Goal: Task Accomplishment & Management: Manage account settings

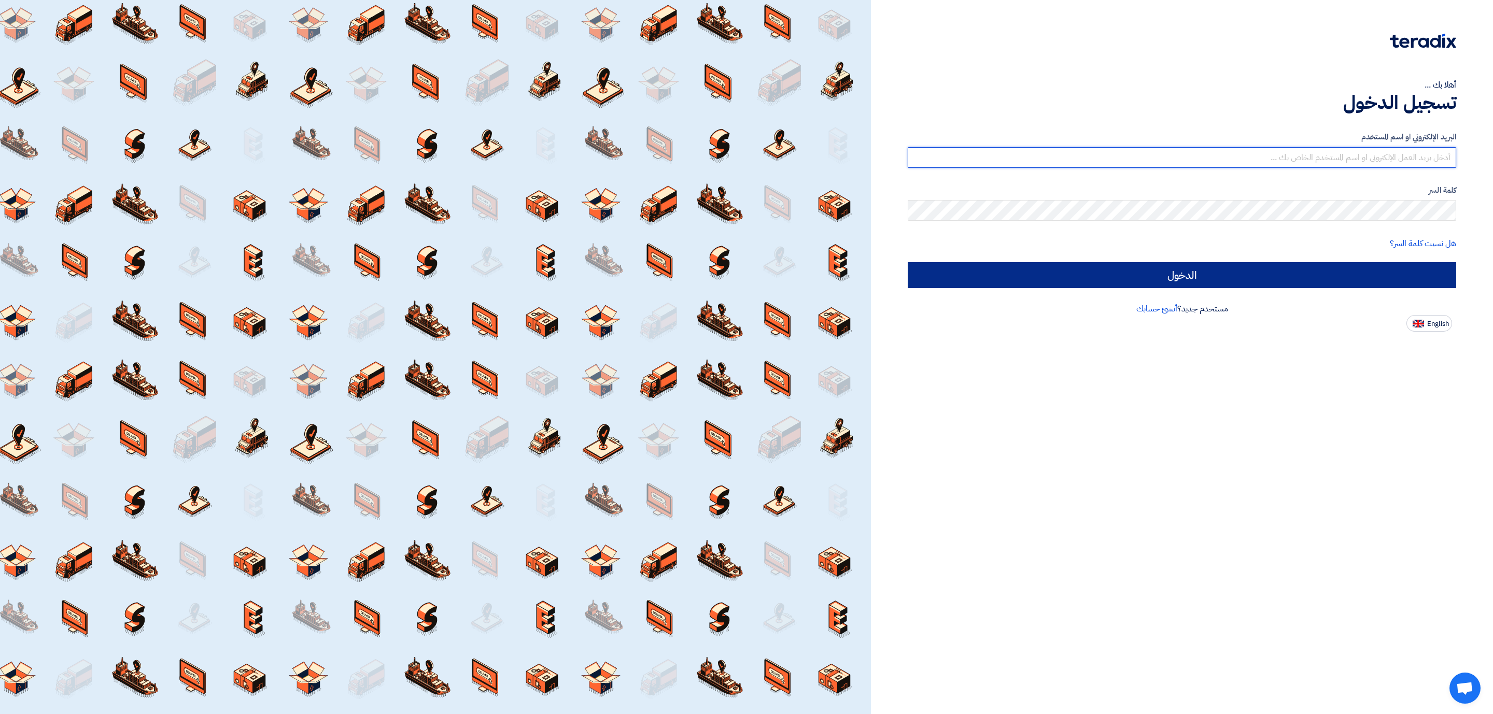
type input "[PERSON_NAME][EMAIL_ADDRESS][DOMAIN_NAME]"
click at [1165, 283] on input "الدخول" at bounding box center [1181, 275] width 548 height 26
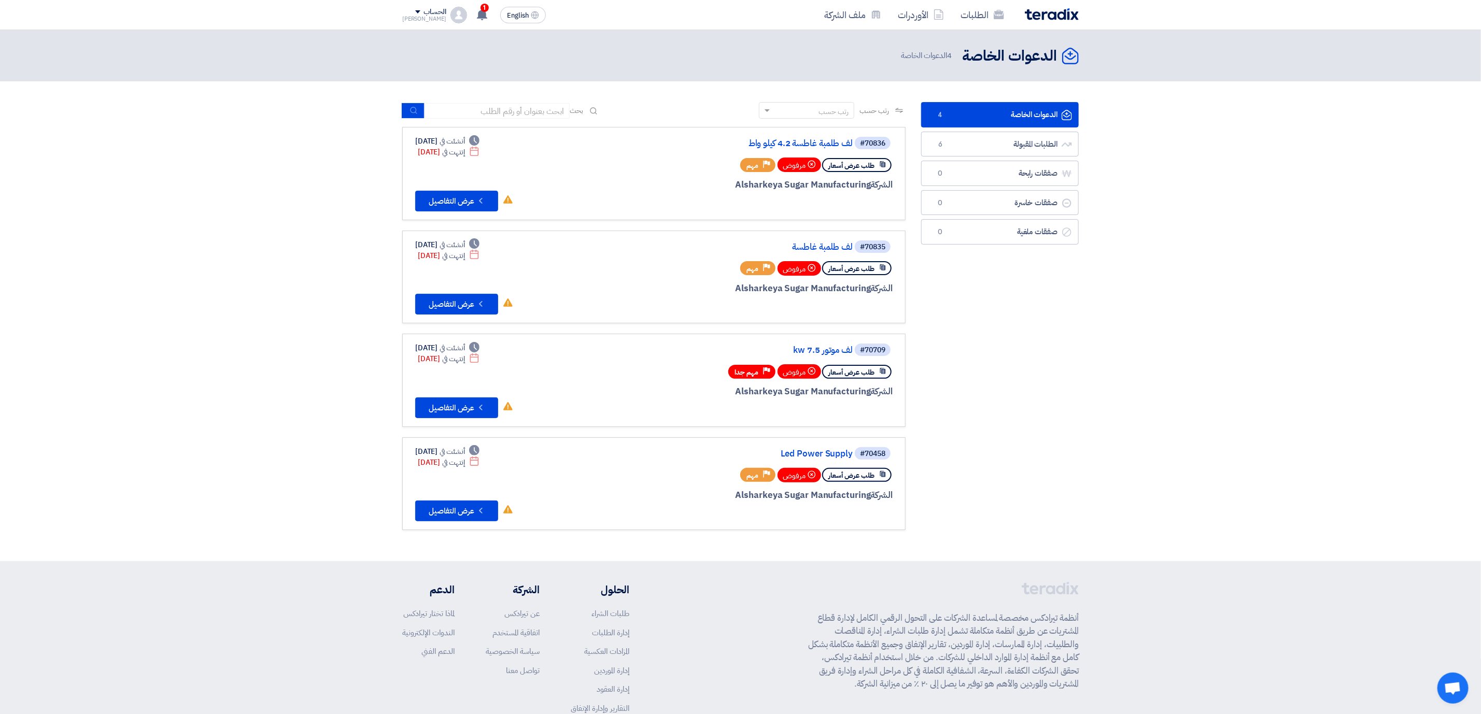
click at [1346, 311] on section "الدعوات الخاصة الدعوات الخاصة 4 الطلبات المقبولة الطلبات المقبولة 6 صفقات رابحة…" at bounding box center [740, 321] width 1481 height 480
click at [1007, 138] on link "الطلبات المقبولة الطلبات المقبولة 6" at bounding box center [1000, 144] width 158 height 25
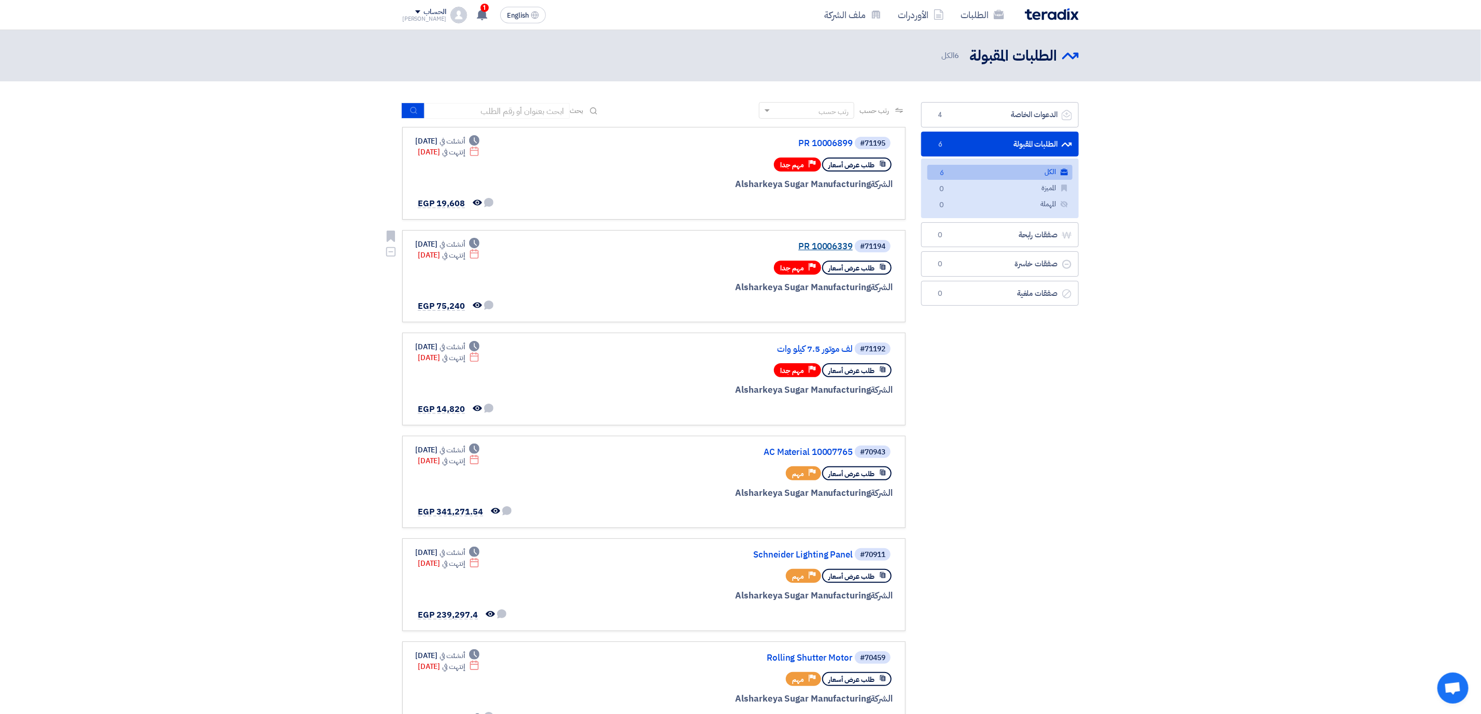
click at [832, 243] on link "PR 10006339" at bounding box center [748, 246] width 207 height 9
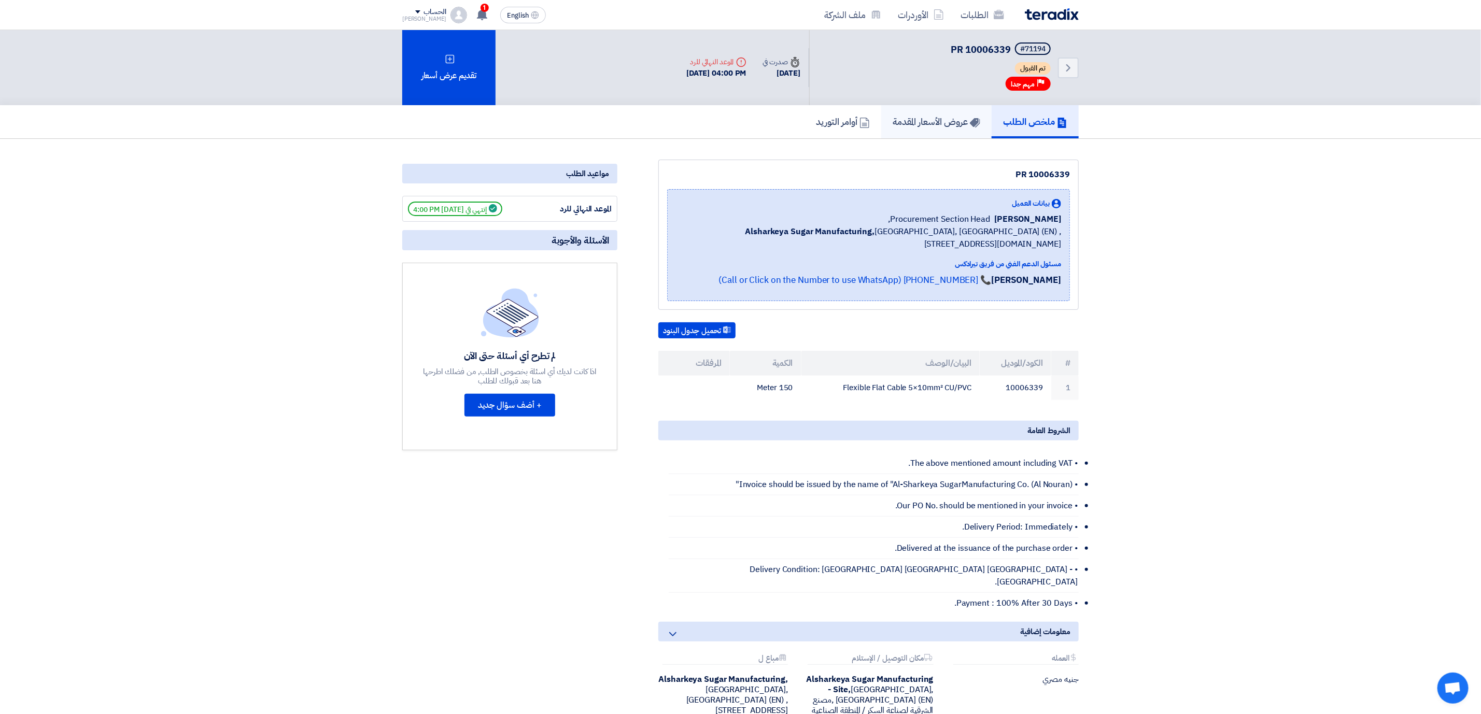
click at [924, 118] on h5 "عروض الأسعار المقدمة" at bounding box center [936, 122] width 88 height 12
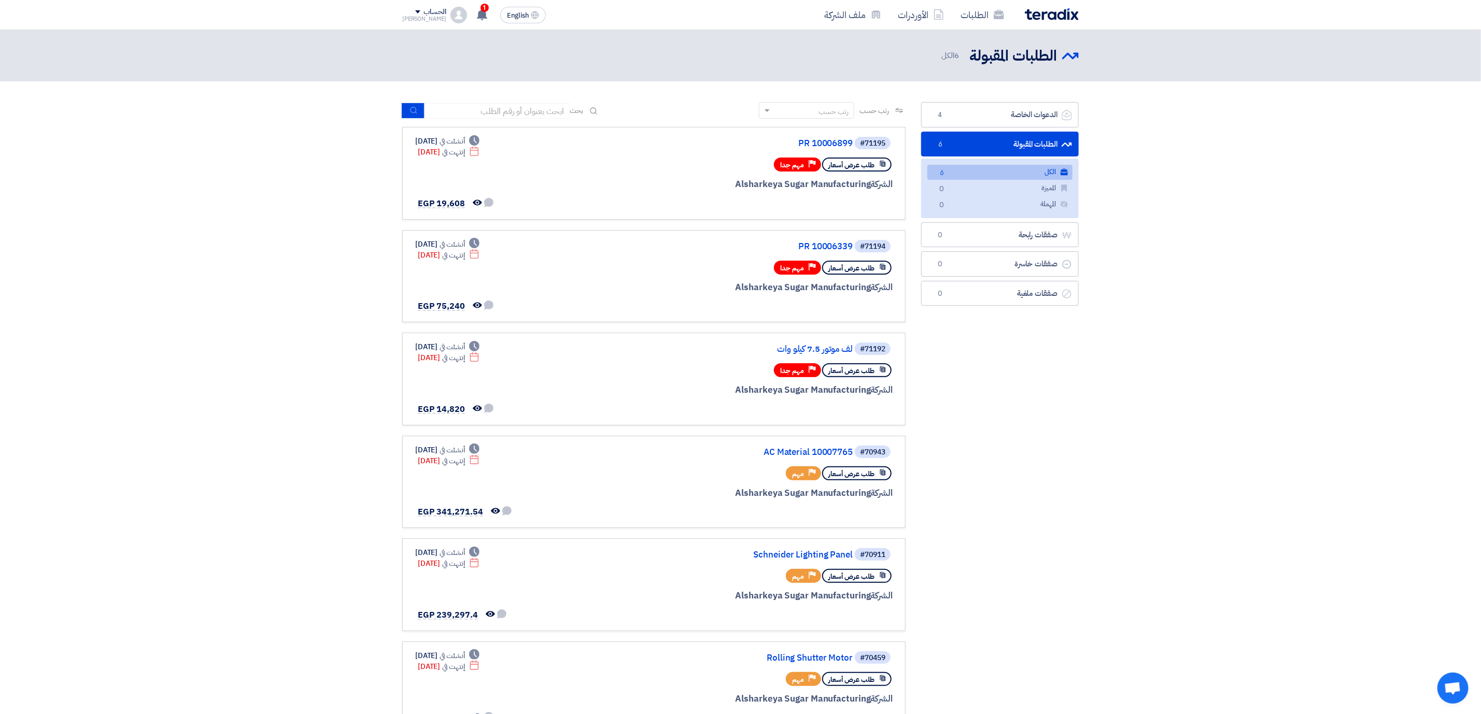
drag, startPoint x: 1222, startPoint y: 406, endPoint x: 1078, endPoint y: 366, distance: 149.5
click at [1222, 406] on section "الدعوات الخاصة الدعوات الخاصة 4 الطلبات المقبولة الطلبات المقبولة 6 الكل الكل 6…" at bounding box center [740, 423] width 1481 height 684
click at [809, 140] on link "PR 10006899" at bounding box center [748, 143] width 207 height 9
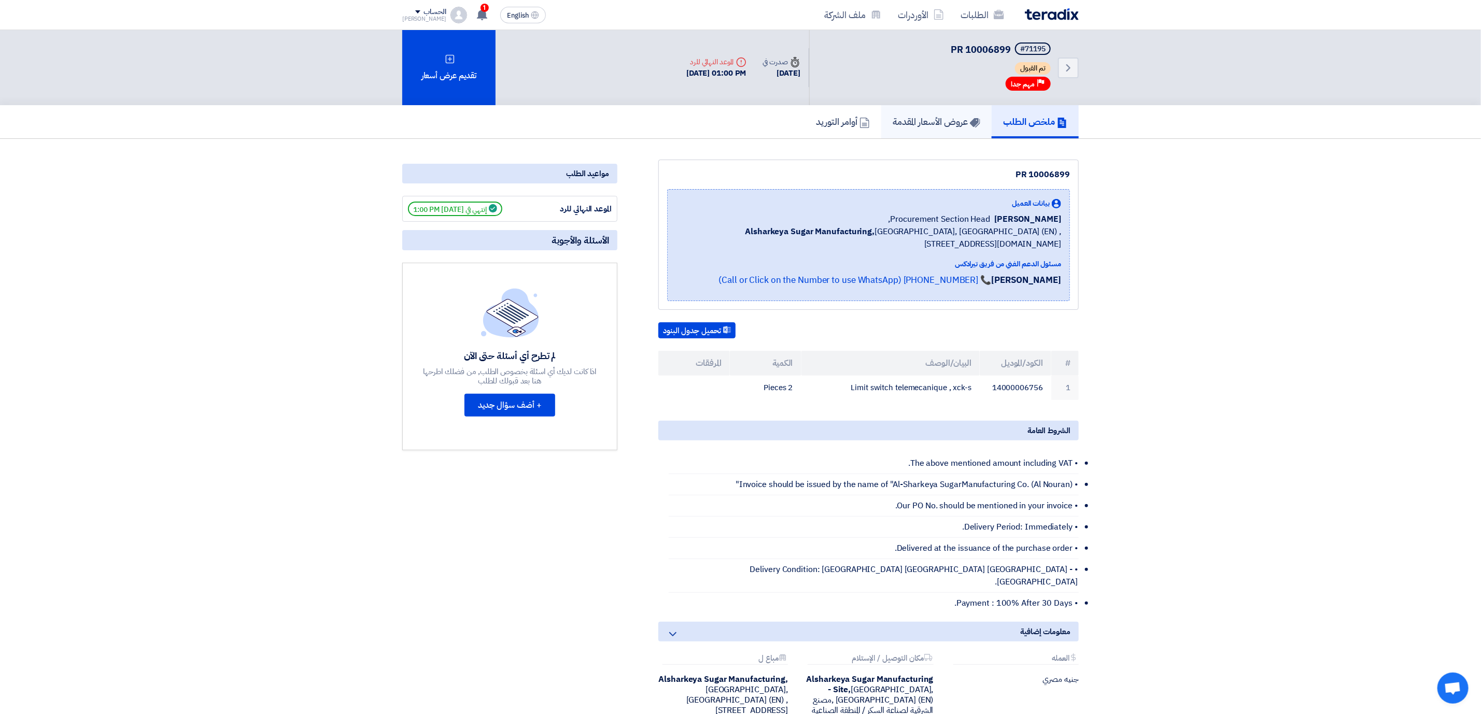
click at [919, 120] on h5 "عروض الأسعار المقدمة" at bounding box center [936, 122] width 88 height 12
